Goal: Transaction & Acquisition: Purchase product/service

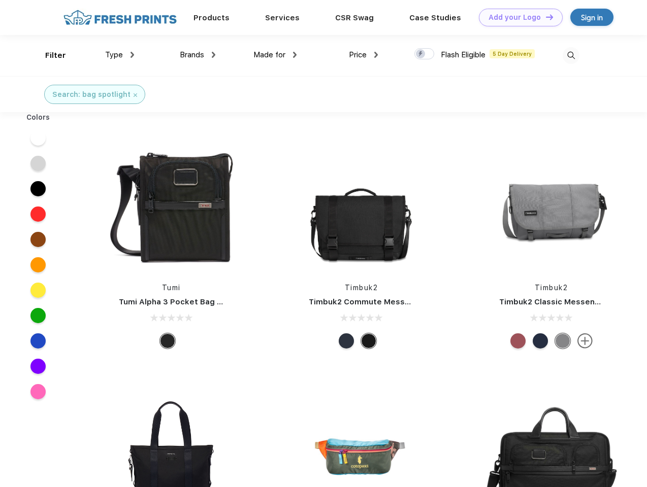
scroll to position [1, 0]
click at [517, 17] on link "Add your Logo Design Tool" at bounding box center [521, 18] width 84 height 18
click at [0, 0] on div "Design Tool" at bounding box center [0, 0] width 0 height 0
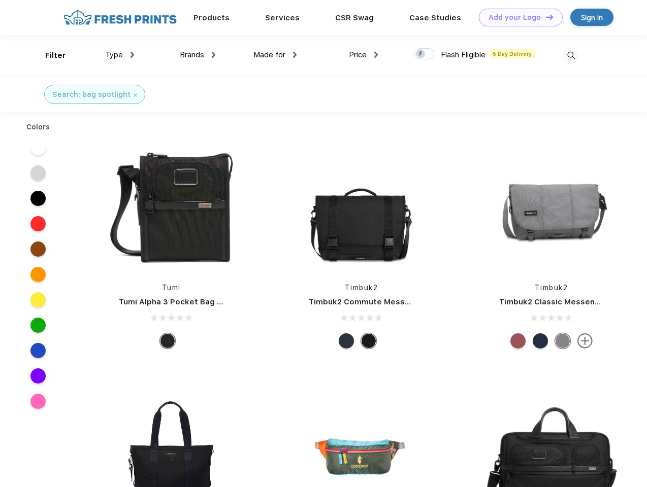
click at [545, 17] on link "Add your Logo Design Tool" at bounding box center [521, 18] width 84 height 18
click at [49, 55] on div "Filter" at bounding box center [55, 56] width 21 height 12
click at [120, 55] on span "Type" at bounding box center [114, 54] width 18 height 9
click at [197, 55] on span "Brands" at bounding box center [192, 54] width 24 height 9
click at [275, 55] on span "Made for" at bounding box center [269, 54] width 32 height 9
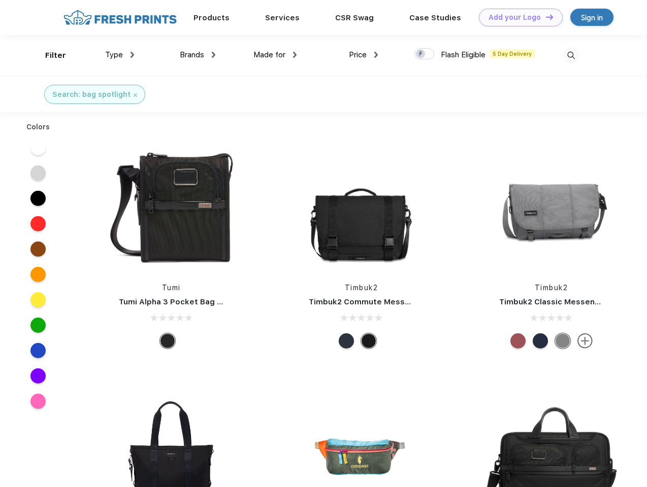
click at [363, 55] on span "Price" at bounding box center [358, 54] width 18 height 9
click at [424, 54] on div at bounding box center [424, 53] width 20 height 11
click at [421, 54] on input "checkbox" at bounding box center [417, 51] width 7 height 7
click at [570, 55] on img at bounding box center [570, 55] width 17 height 17
